Goal: Information Seeking & Learning: Learn about a topic

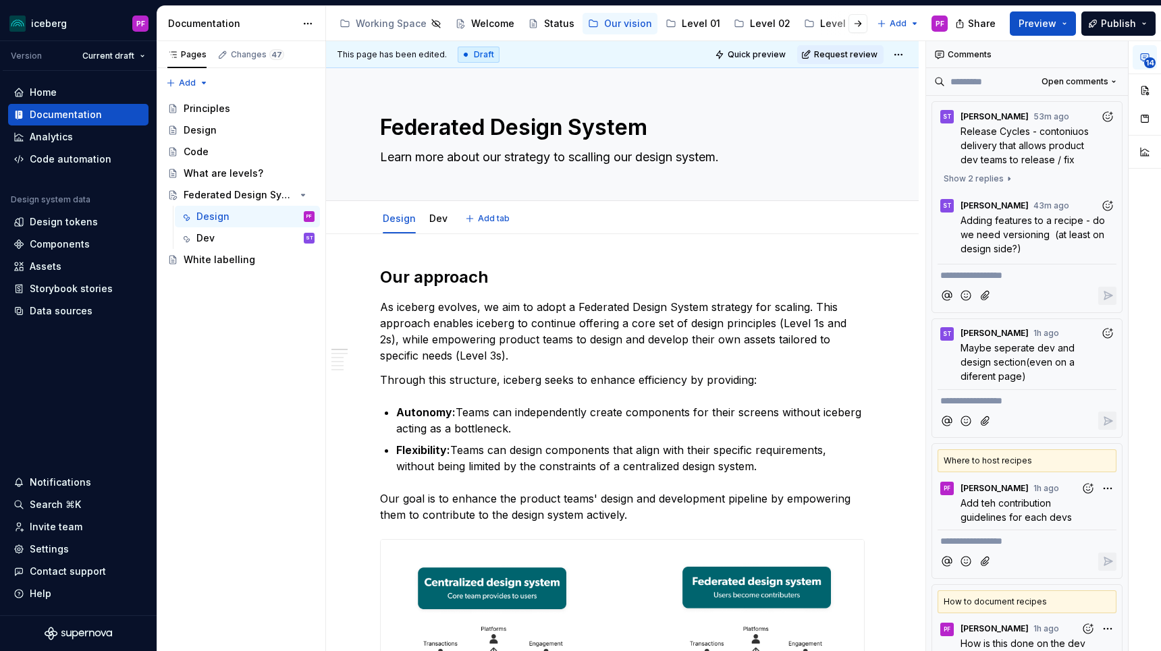
scroll to position [1, 0]
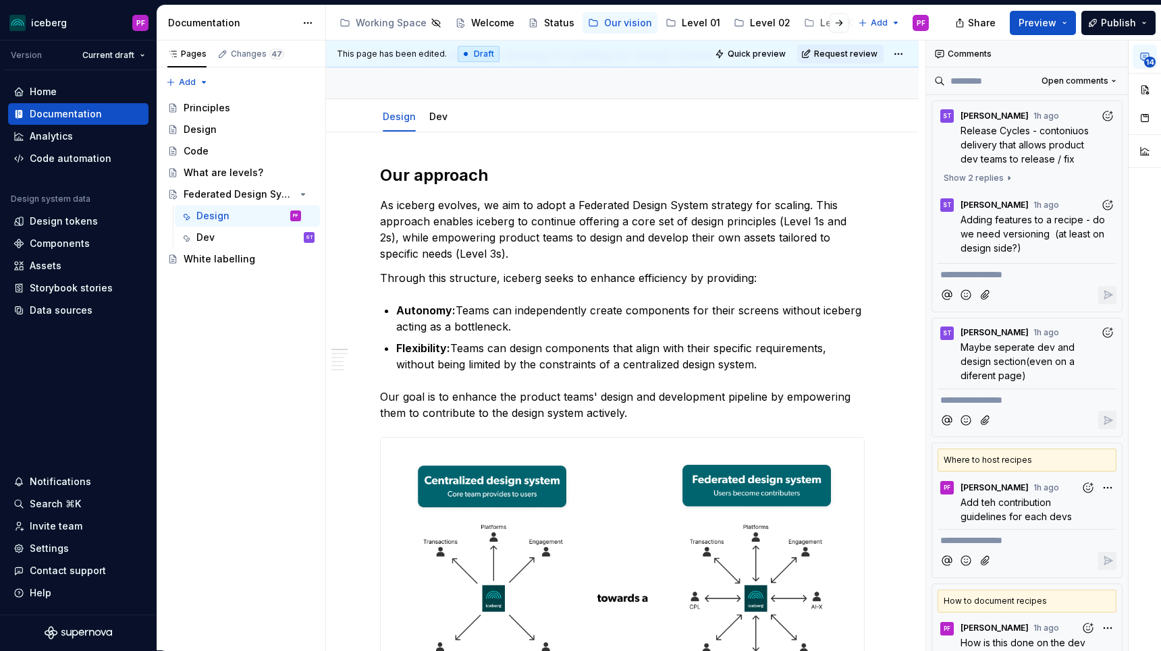
type textarea "*"
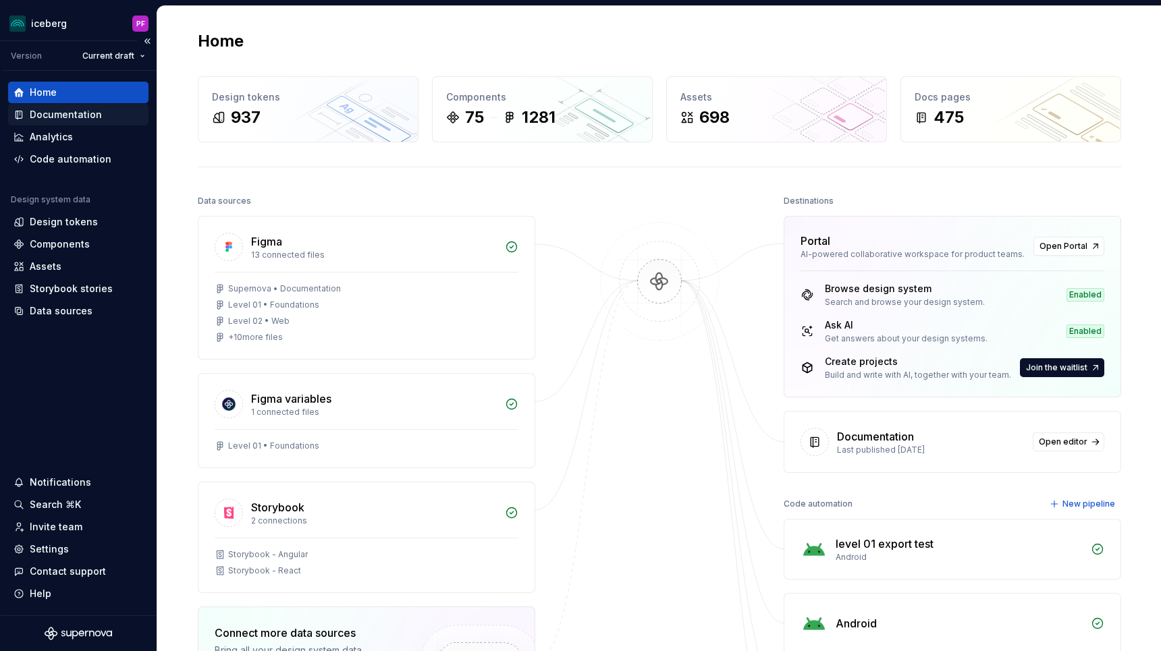
click at [61, 111] on div "Documentation" at bounding box center [66, 114] width 72 height 13
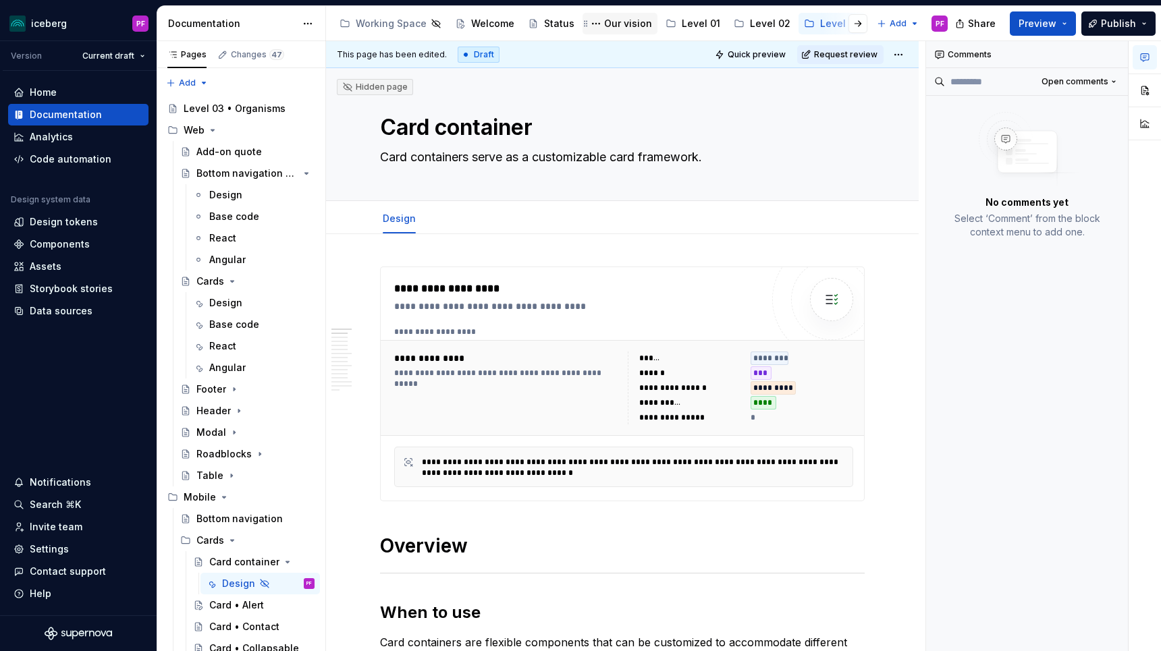
click at [604, 23] on div "Our vision" at bounding box center [628, 23] width 48 height 13
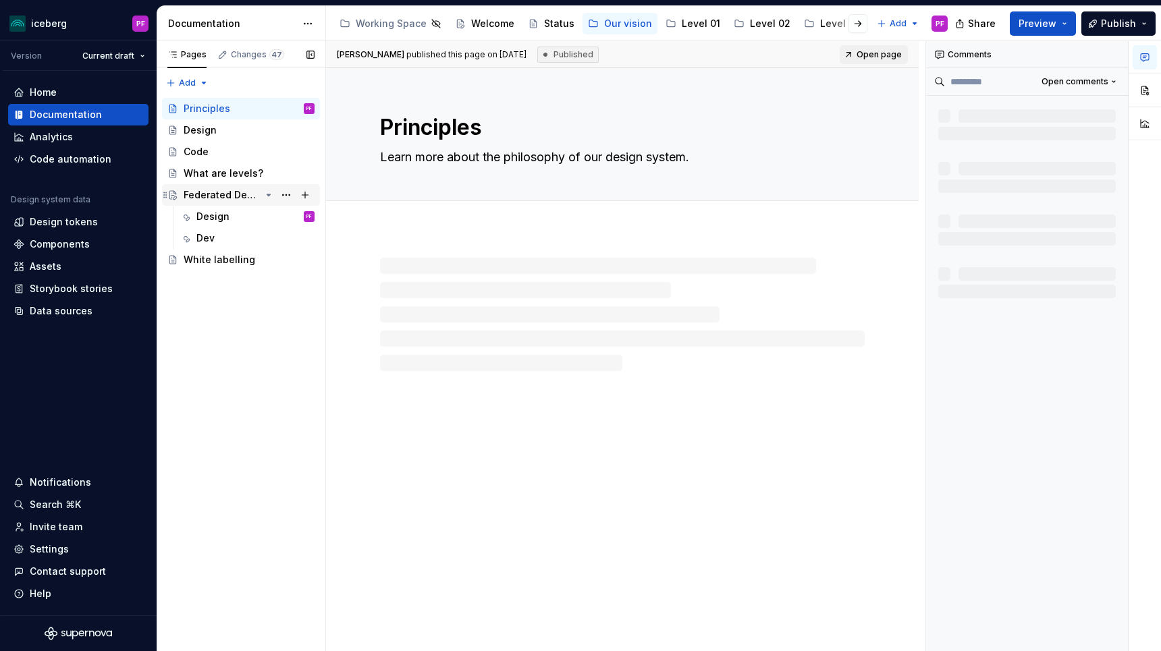
click at [210, 195] on div "Federated Design System" at bounding box center [222, 194] width 77 height 13
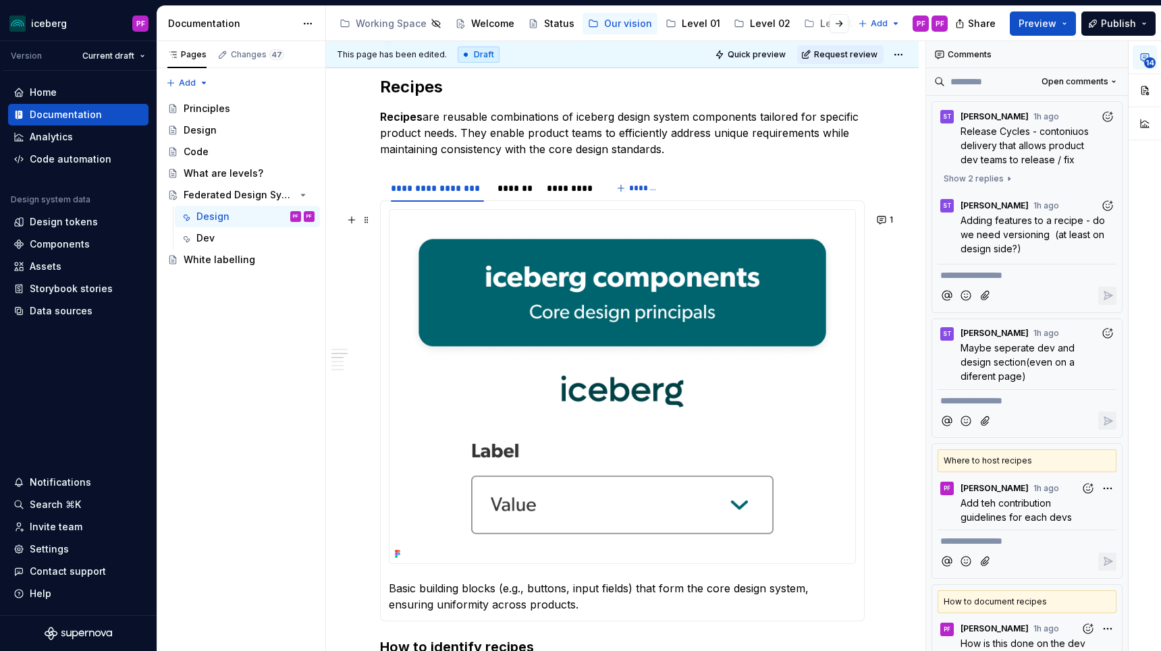
scroll to position [793, 0]
click at [514, 196] on div "*******" at bounding box center [515, 188] width 36 height 13
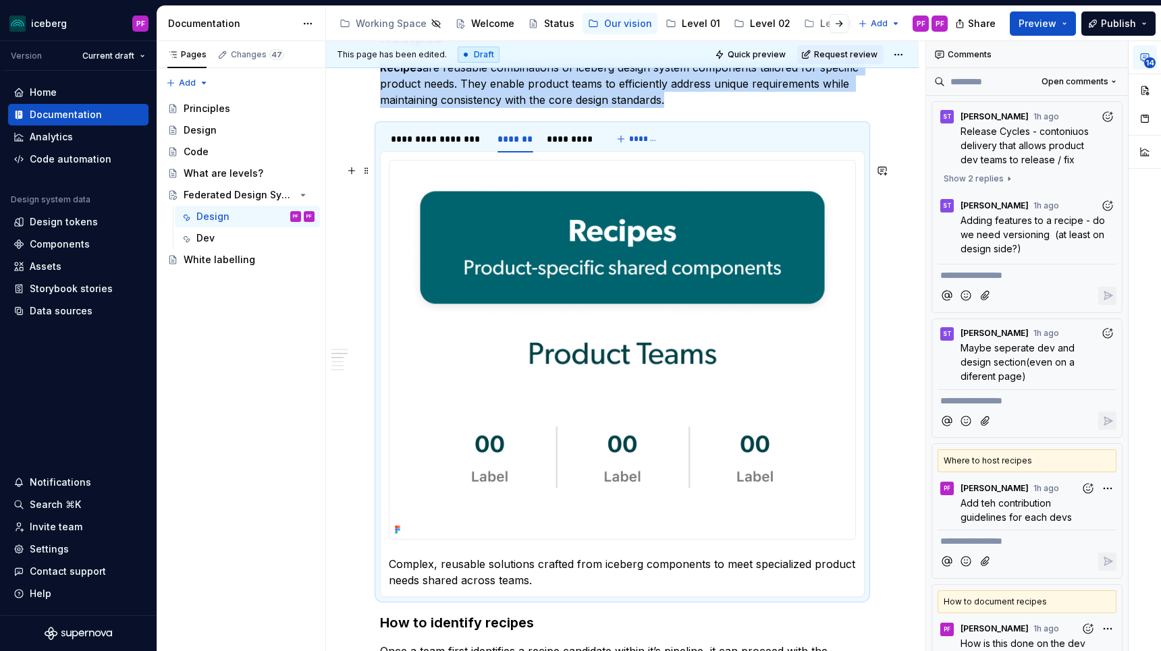
scroll to position [845, 0]
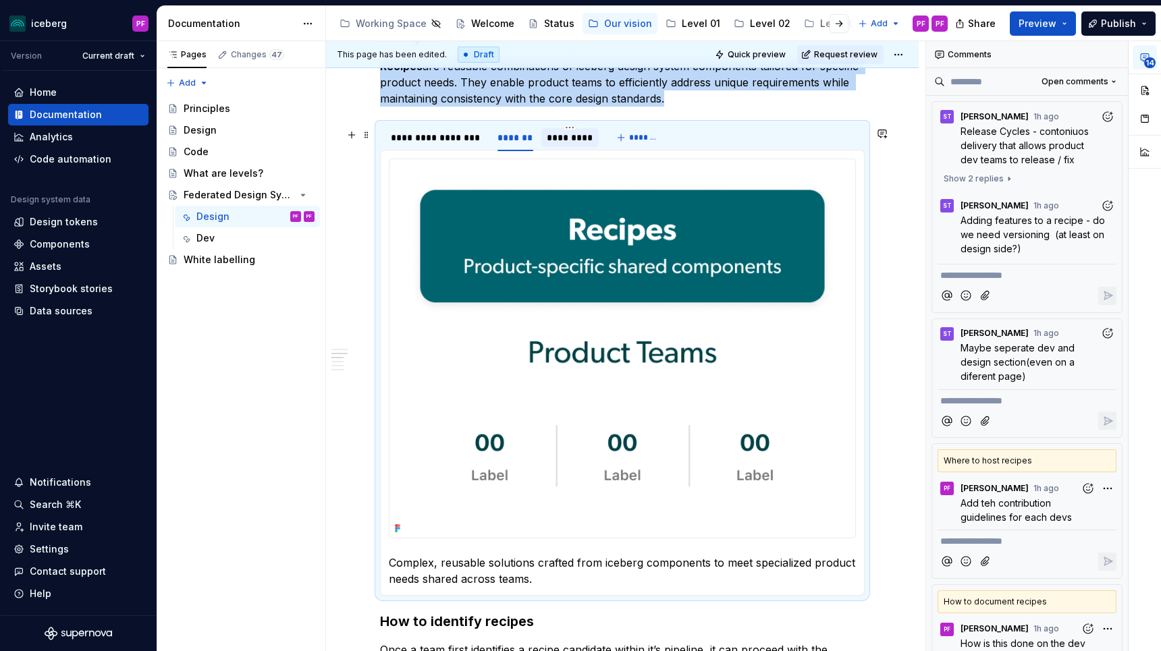
click at [568, 140] on div "*********" at bounding box center [570, 137] width 47 height 13
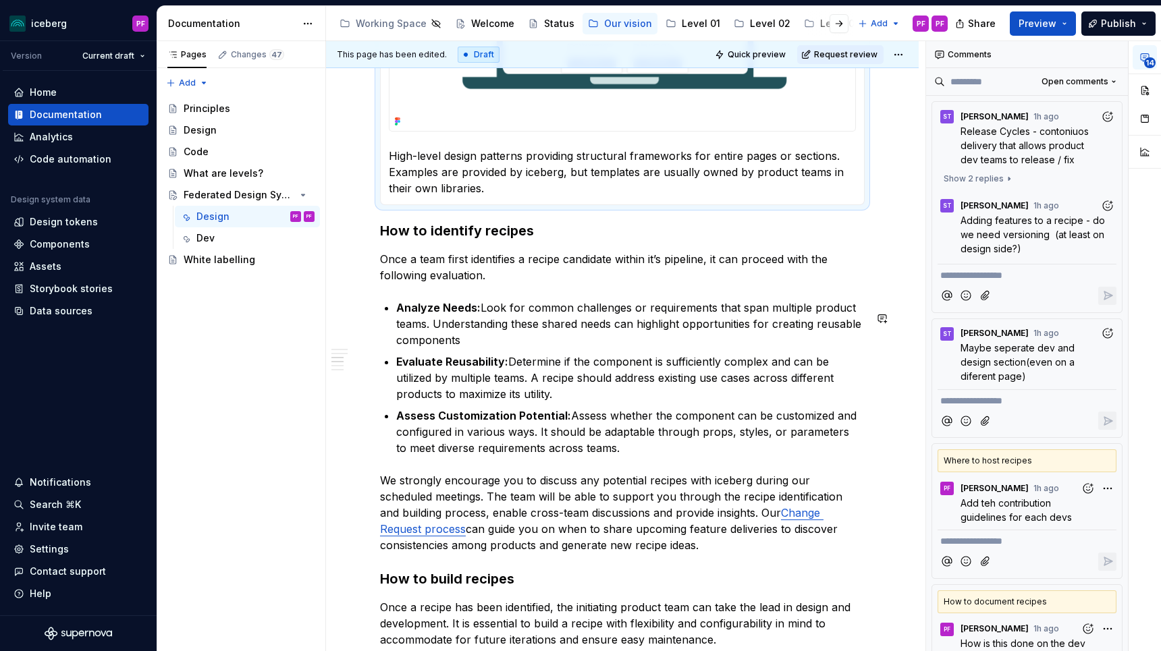
scroll to position [1363, 0]
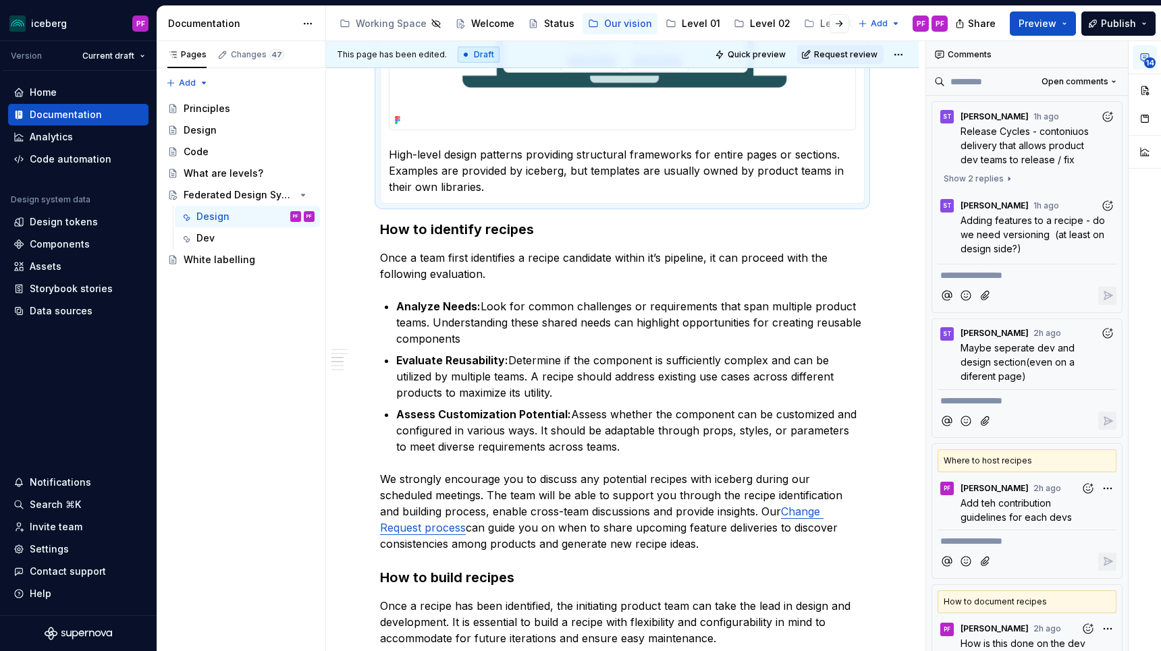
click at [808, 26] on div at bounding box center [827, 23] width 51 height 24
click at [816, 24] on div at bounding box center [827, 23] width 51 height 24
click at [811, 20] on div at bounding box center [827, 23] width 51 height 24
click at [820, 26] on div at bounding box center [827, 23] width 51 height 24
click at [837, 24] on button "button" at bounding box center [838, 23] width 19 height 19
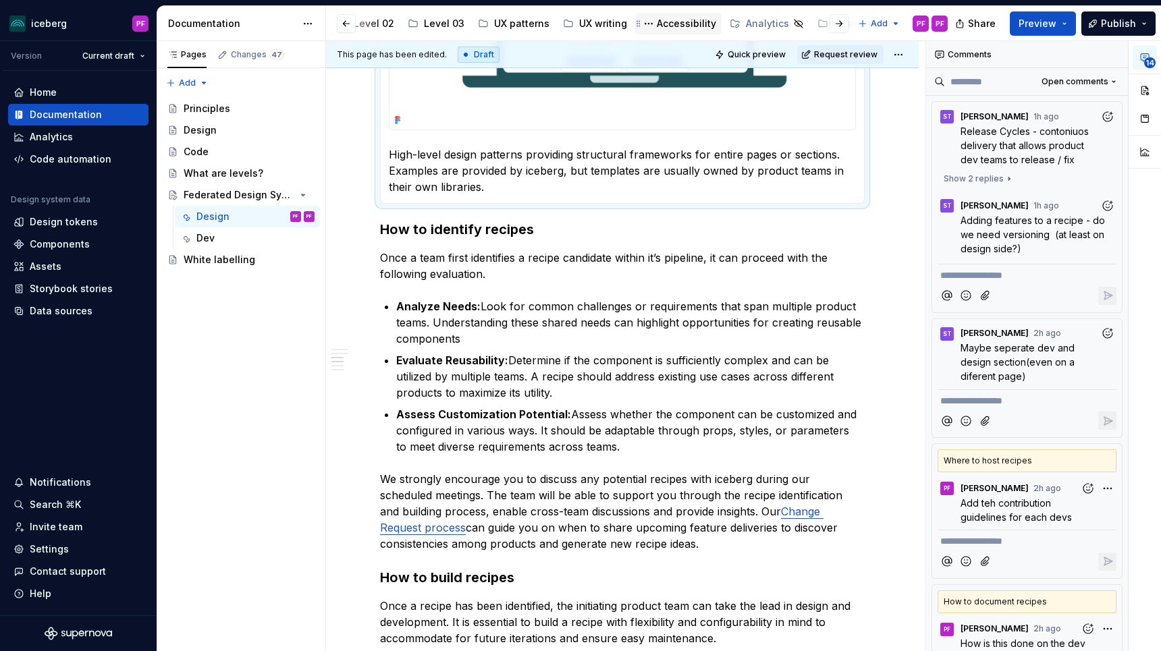
scroll to position [0, 409]
click at [411, 29] on div "Level 03" at bounding box center [431, 23] width 40 height 13
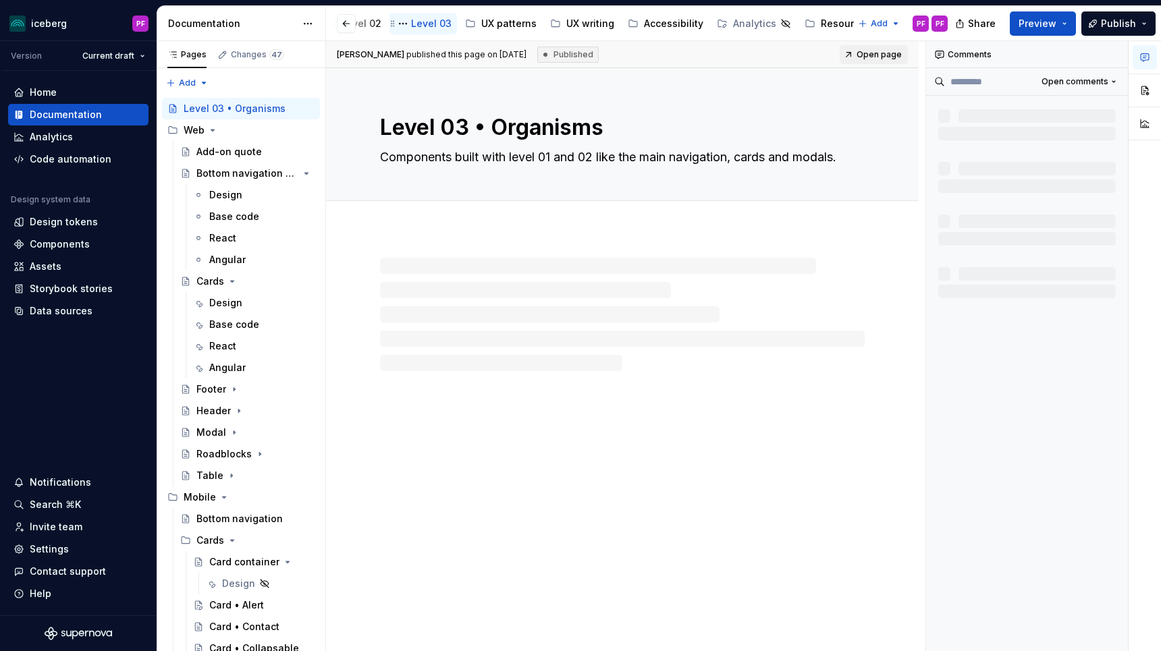
scroll to position [0, 390]
click at [376, 24] on div at bounding box center [356, 23] width 51 height 24
click at [379, 24] on div at bounding box center [356, 23] width 51 height 24
click at [371, 23] on div at bounding box center [356, 23] width 51 height 24
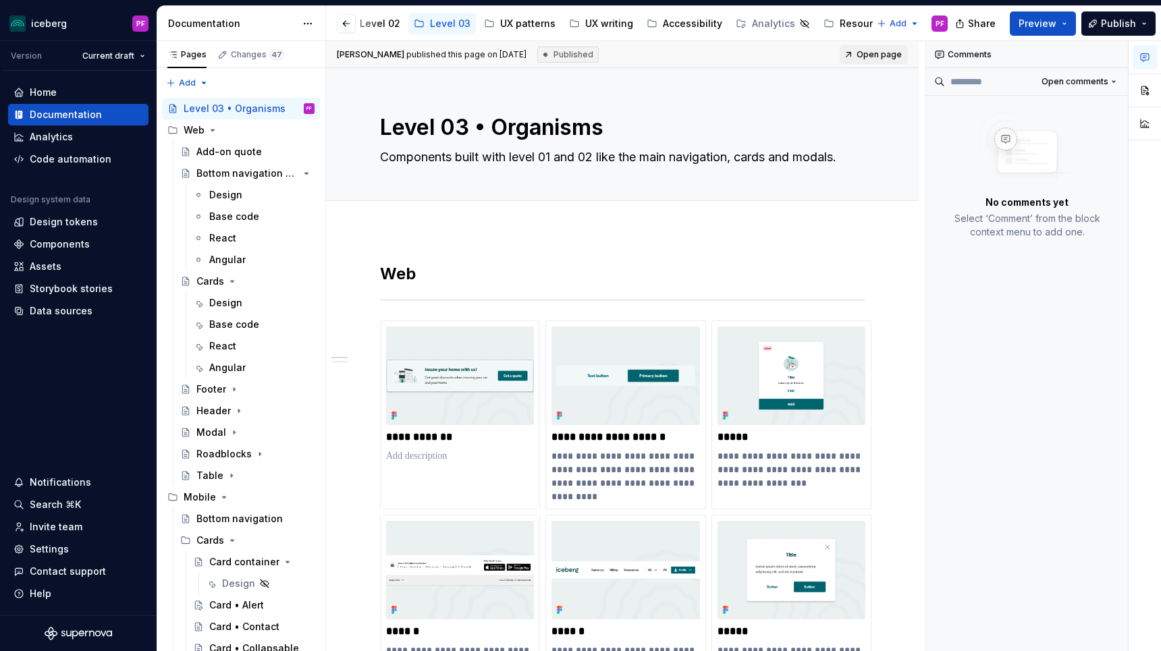
click at [381, 24] on div at bounding box center [356, 23] width 51 height 24
click at [385, 25] on div "Level 02" at bounding box center [380, 23] width 40 height 13
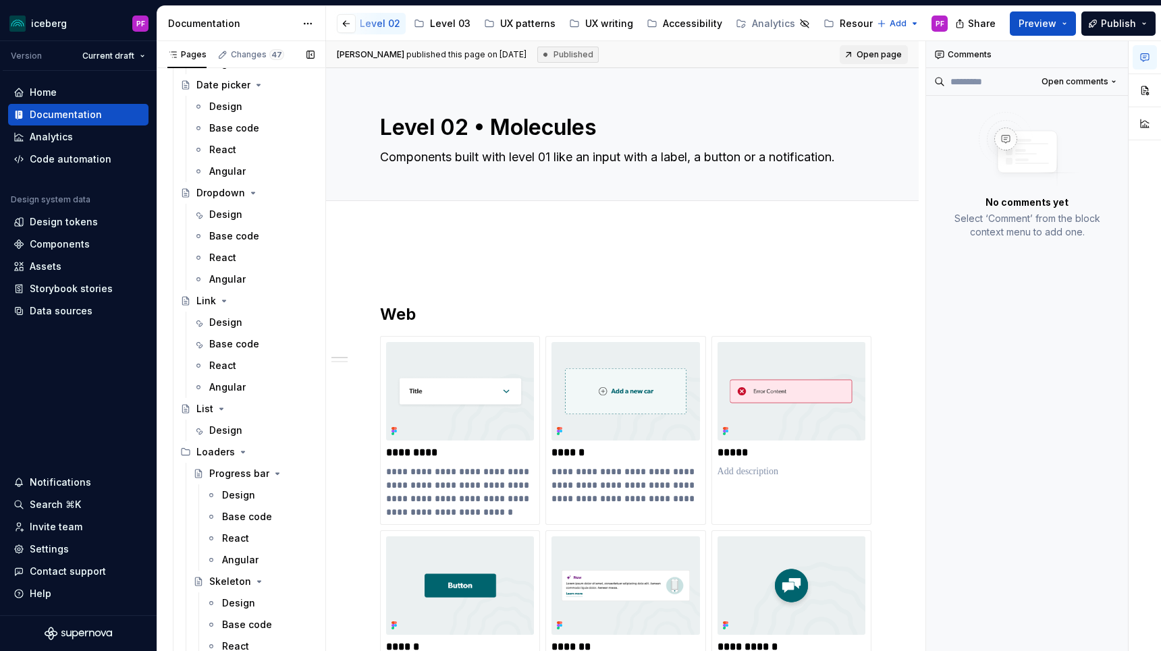
scroll to position [1287, 0]
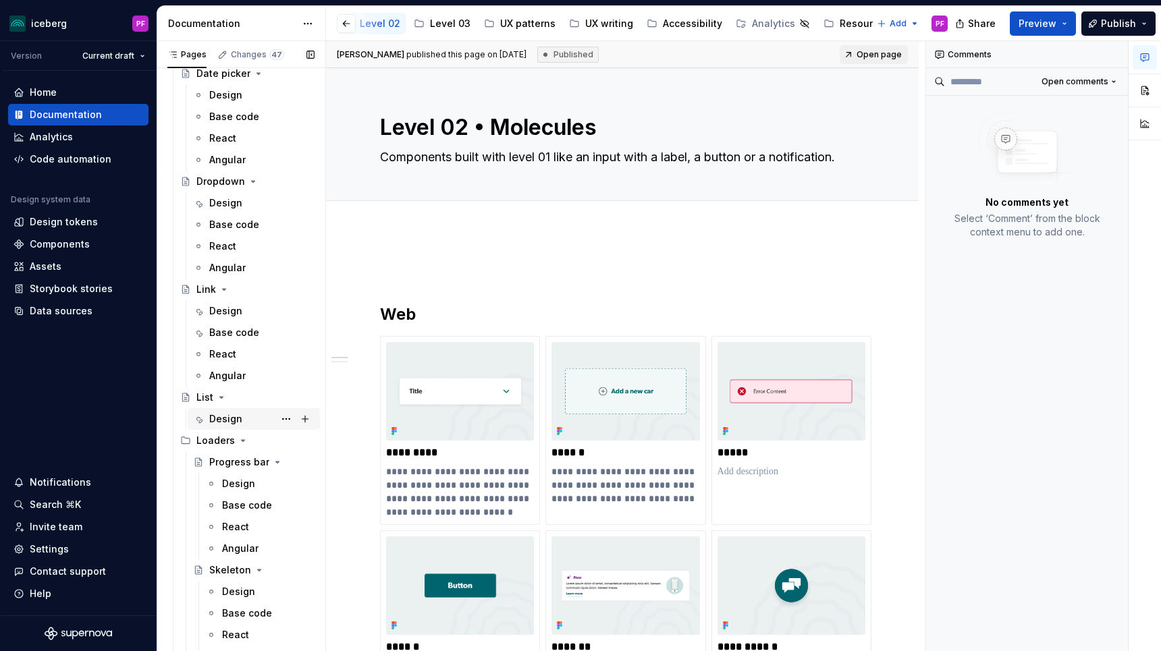
click at [222, 418] on div "Design" at bounding box center [225, 418] width 33 height 13
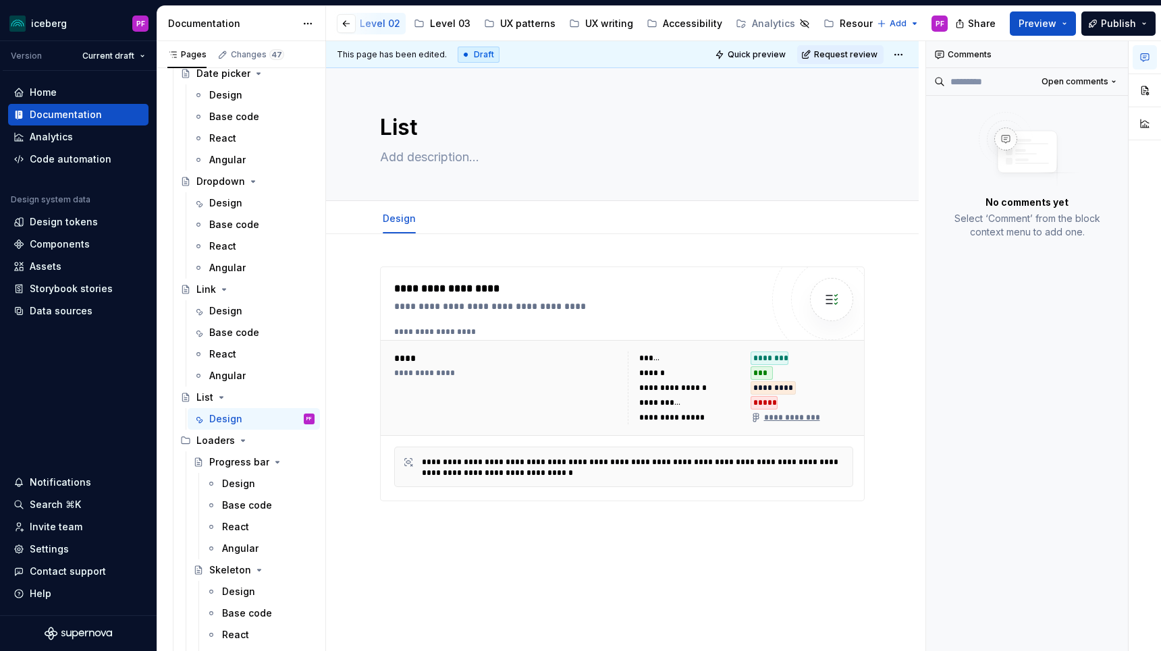
type textarea "*"
